Goal: Task Accomplishment & Management: Complete application form

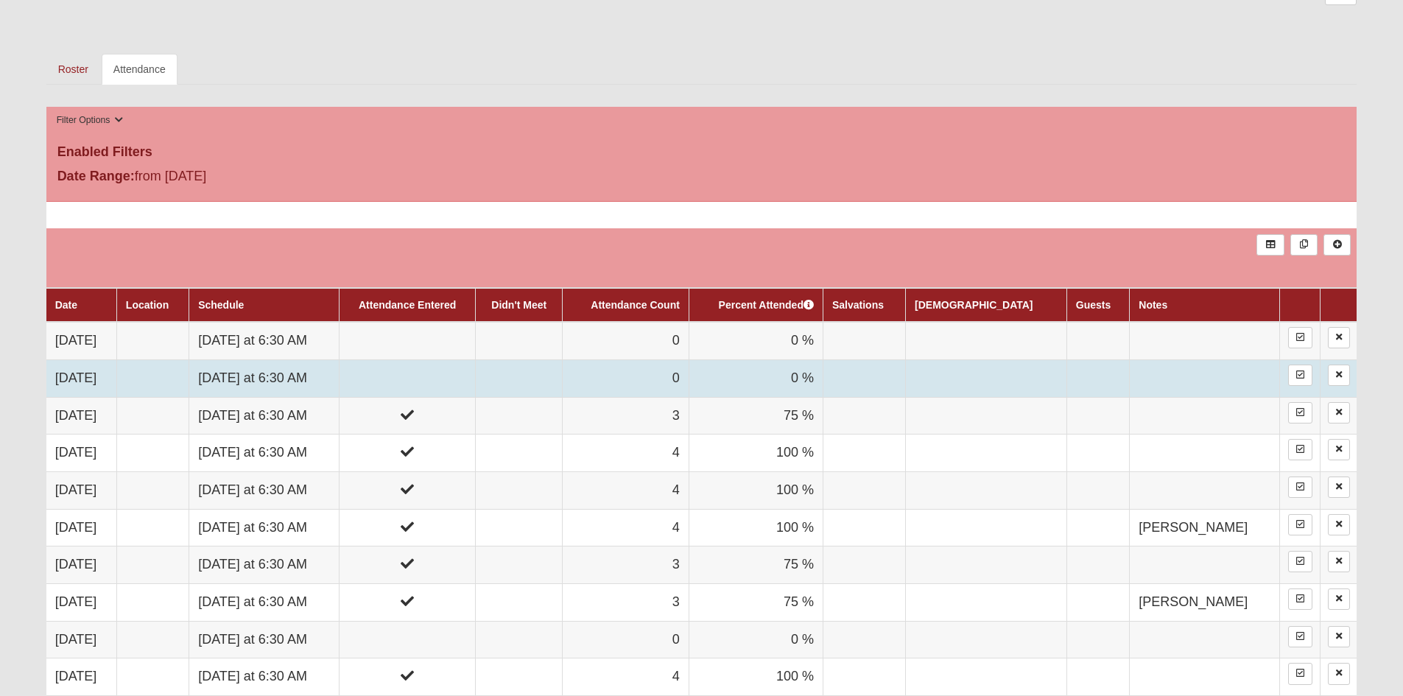
scroll to position [663, 0]
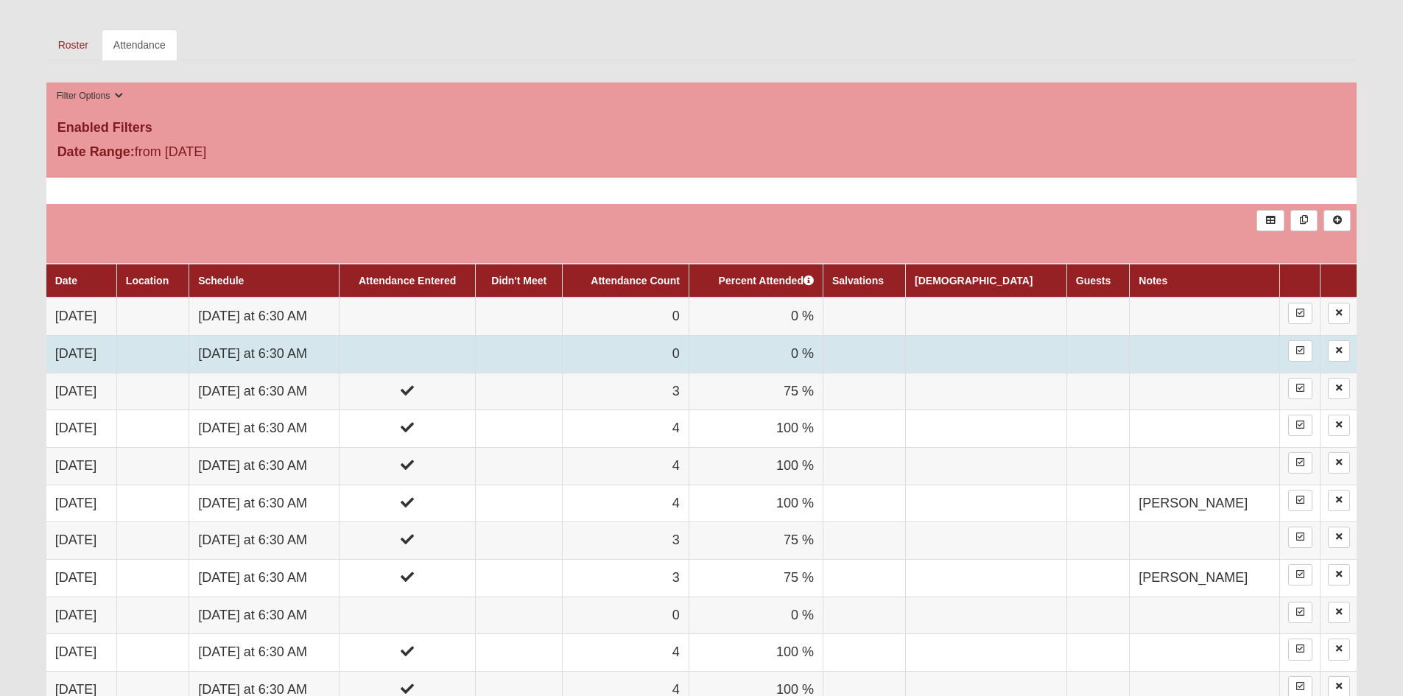
click at [450, 341] on td at bounding box center [407, 354] width 136 height 38
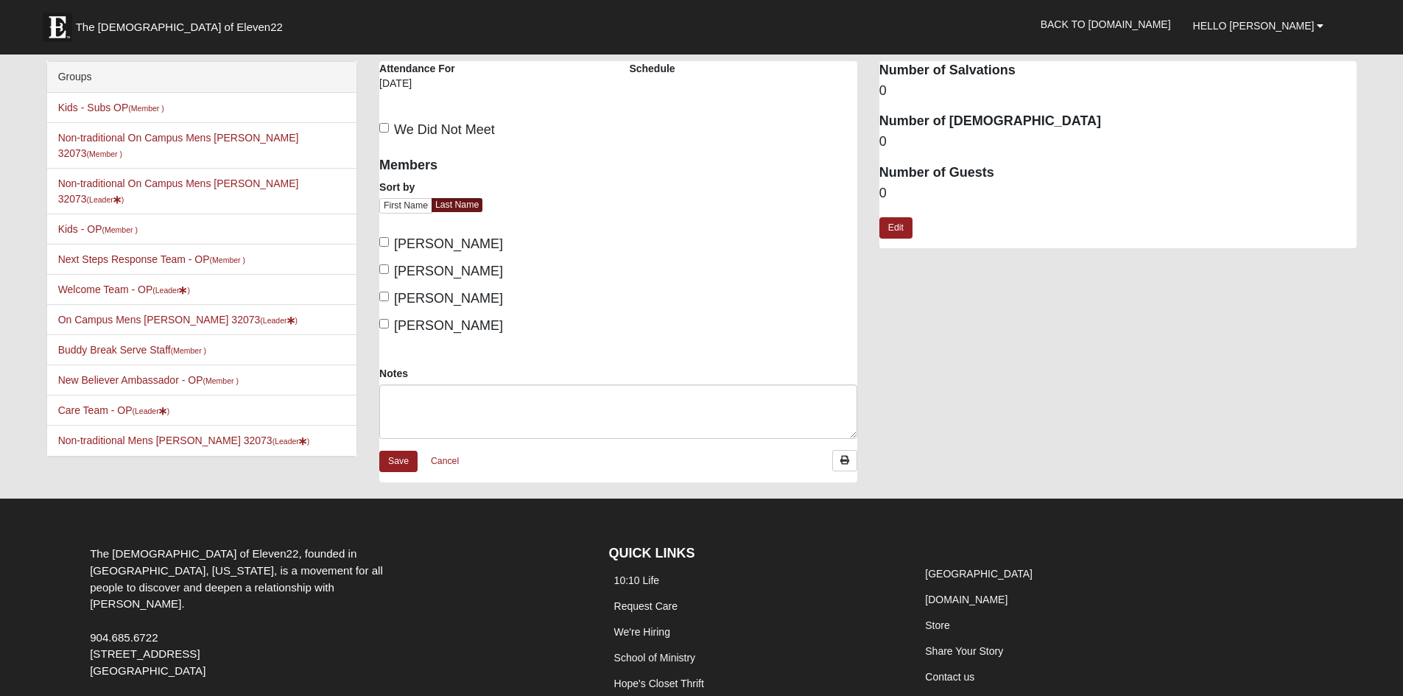
click at [384, 318] on label "[PERSON_NAME]" at bounding box center [441, 326] width 124 height 20
click at [384, 319] on input "[PERSON_NAME]" at bounding box center [384, 324] width 10 height 10
checkbox input "true"
drag, startPoint x: 384, startPoint y: 300, endPoint x: 384, endPoint y: 289, distance: 11.8
click at [384, 300] on input "[PERSON_NAME]" at bounding box center [384, 297] width 10 height 10
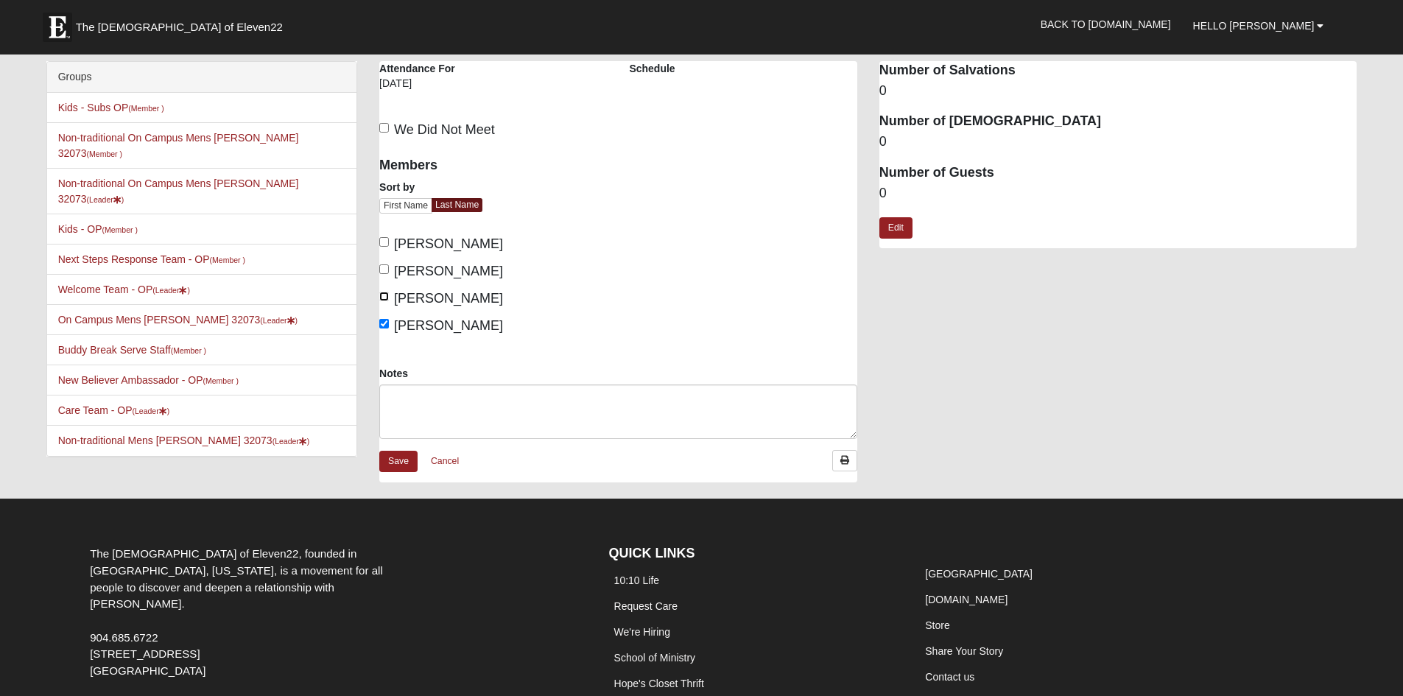
checkbox input "true"
click at [382, 270] on input "[PERSON_NAME]" at bounding box center [384, 269] width 10 height 10
checkbox input "true"
click at [383, 234] on label "Bullard, Randall" at bounding box center [441, 244] width 124 height 20
click at [383, 237] on input "Bullard, Randall" at bounding box center [384, 242] width 10 height 10
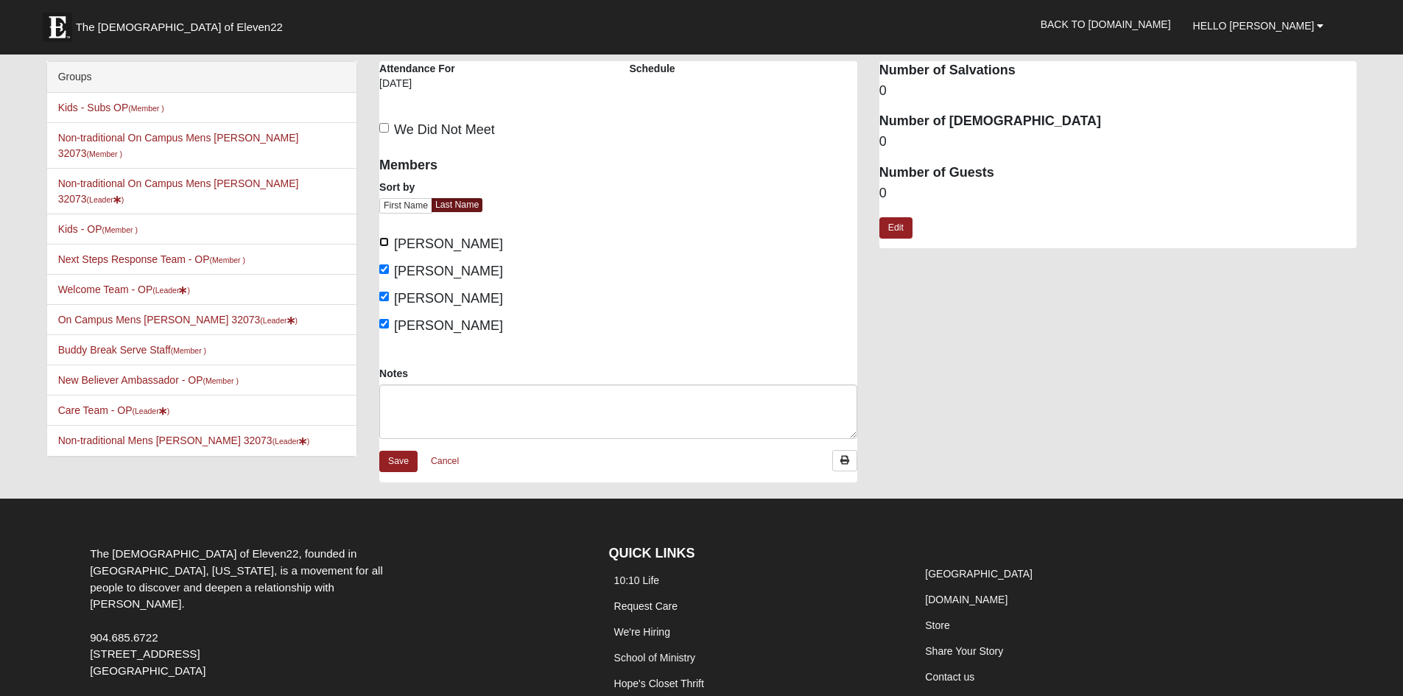
checkbox input "true"
click at [405, 464] on link "Save" at bounding box center [398, 461] width 38 height 21
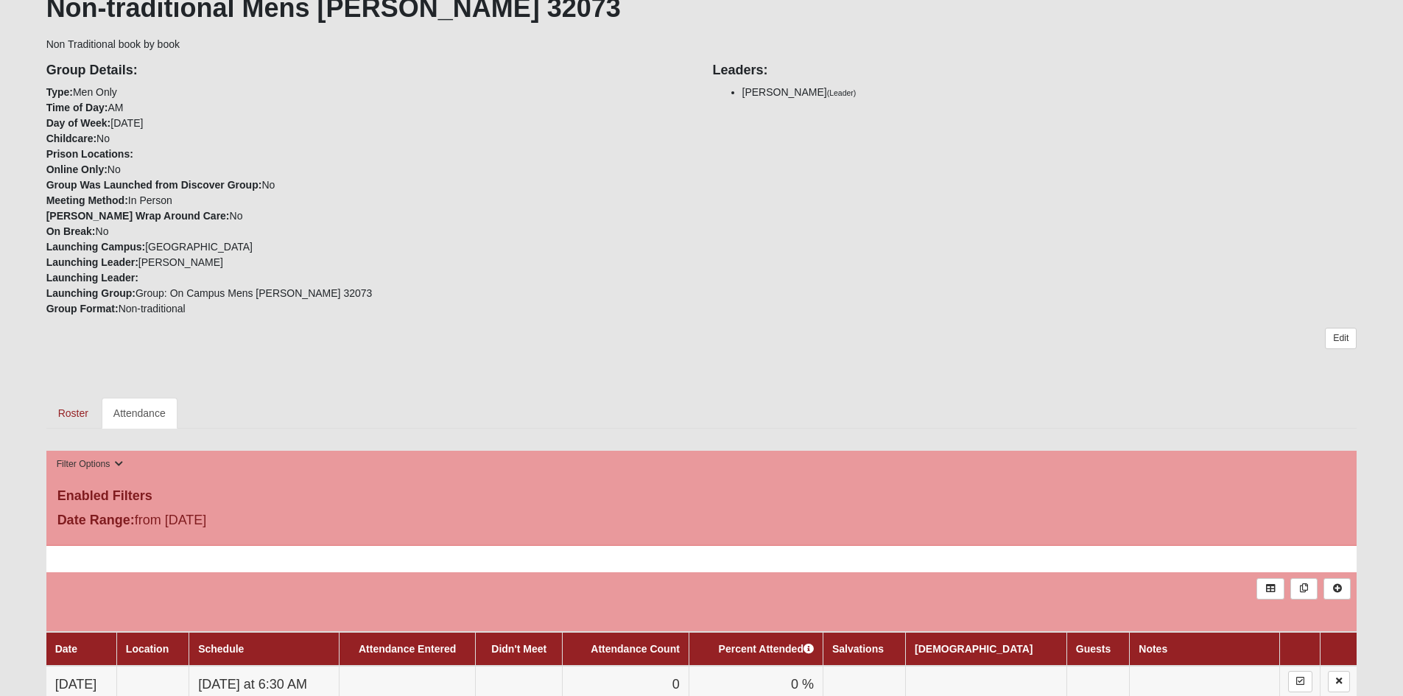
scroll to position [515, 0]
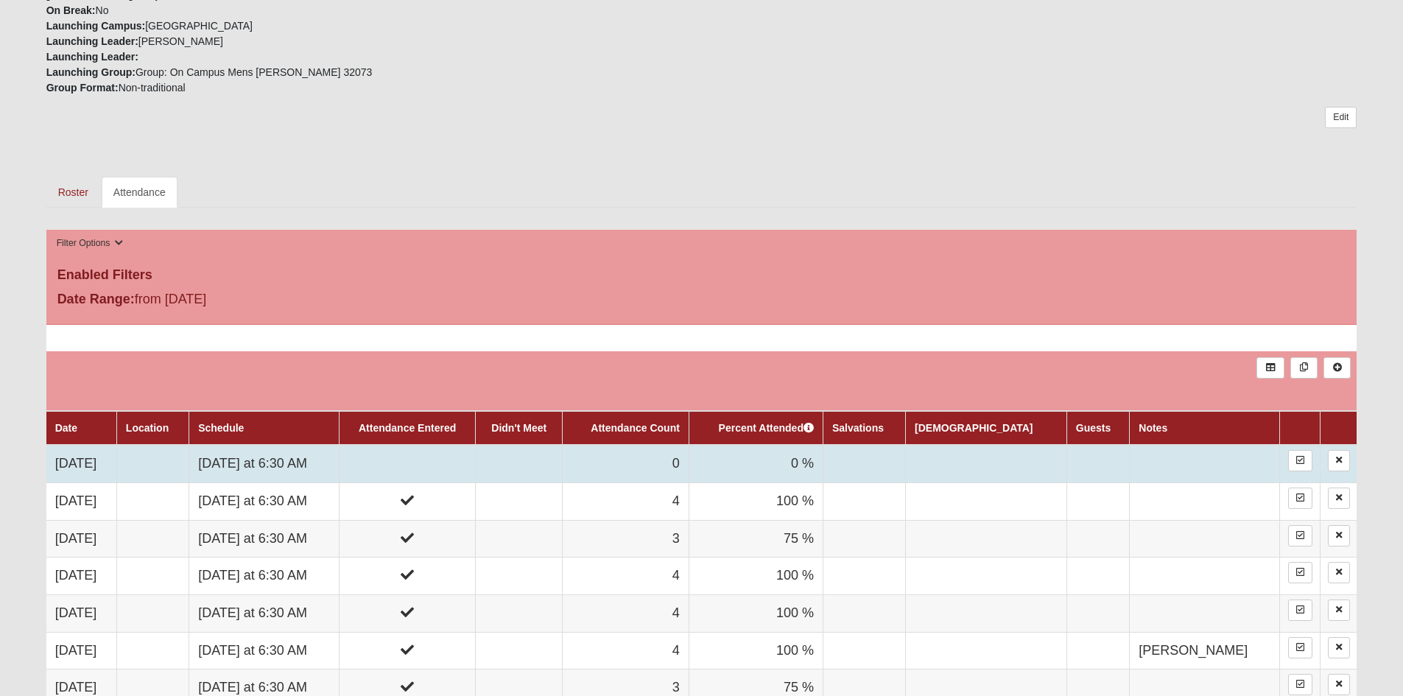
click at [475, 454] on td at bounding box center [407, 464] width 136 height 38
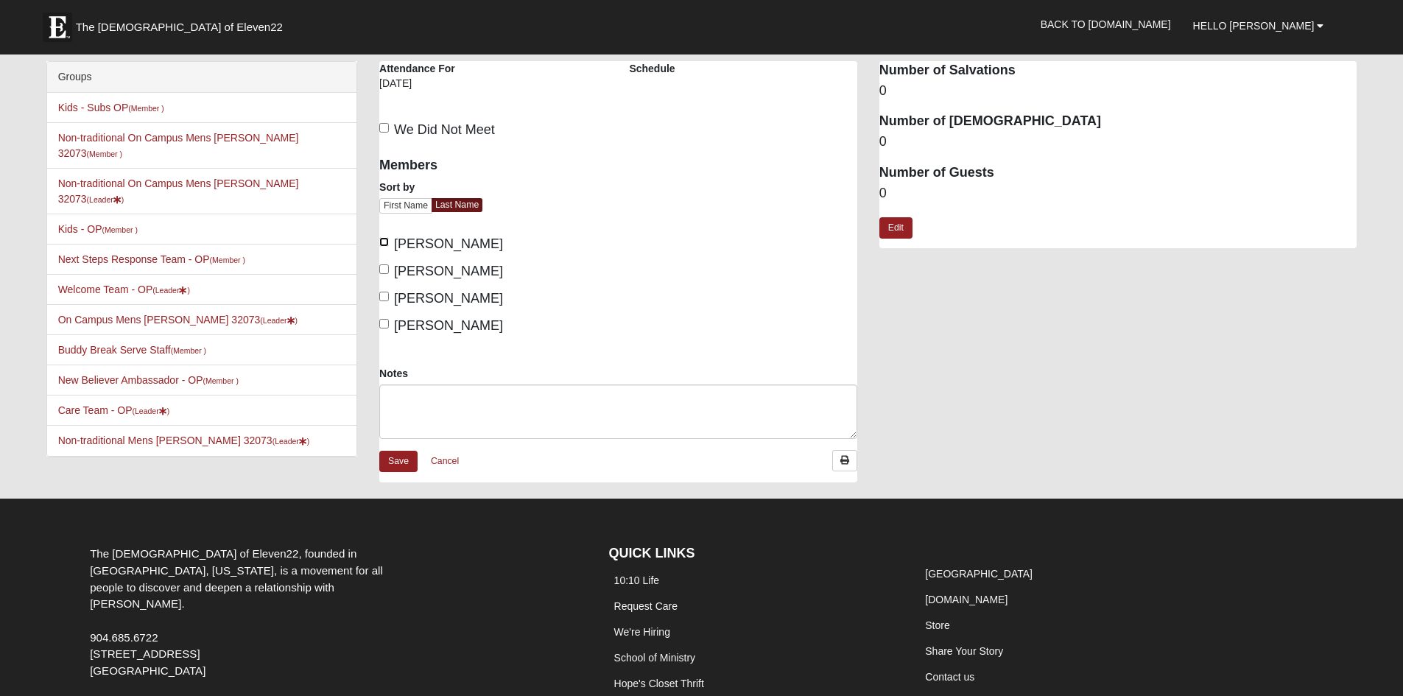
click at [386, 240] on input "[PERSON_NAME]" at bounding box center [384, 242] width 10 height 10
checkbox input "true"
click at [385, 268] on input "[PERSON_NAME]" at bounding box center [384, 269] width 10 height 10
checkbox input "true"
drag, startPoint x: 389, startPoint y: 288, endPoint x: 388, endPoint y: 297, distance: 9.7
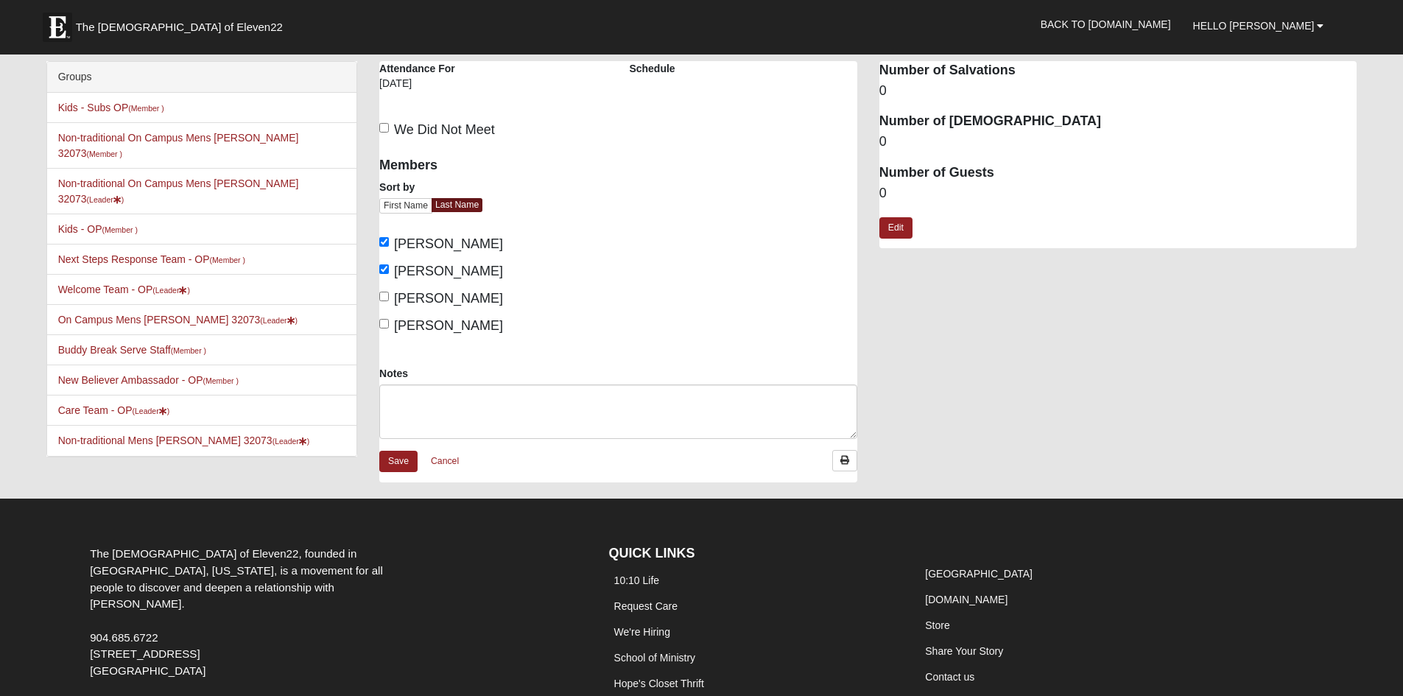
click at [389, 289] on div "Members Sort by First Name Last Name [PERSON_NAME], [PERSON_NAME], [PERSON_NAME…" at bounding box center [493, 241] width 228 height 188
click at [388, 297] on input "Inhofer, Patrick" at bounding box center [384, 297] width 10 height 10
checkbox input "true"
click at [403, 458] on link "Save" at bounding box center [398, 461] width 38 height 21
